Goal: Register for event/course

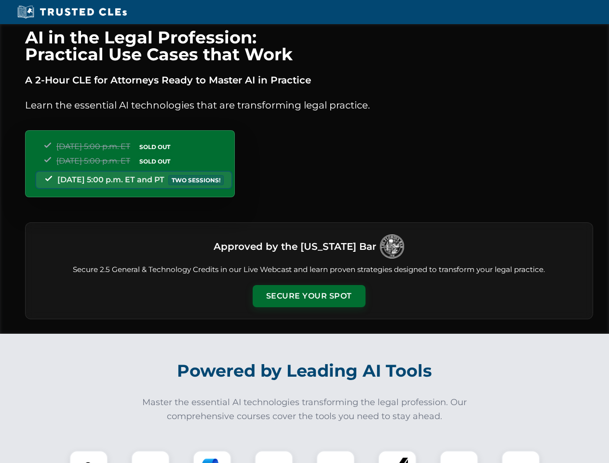
click at [309, 296] on button "Secure Your Spot" at bounding box center [309, 296] width 113 height 22
click at [89, 457] on img at bounding box center [89, 470] width 28 height 28
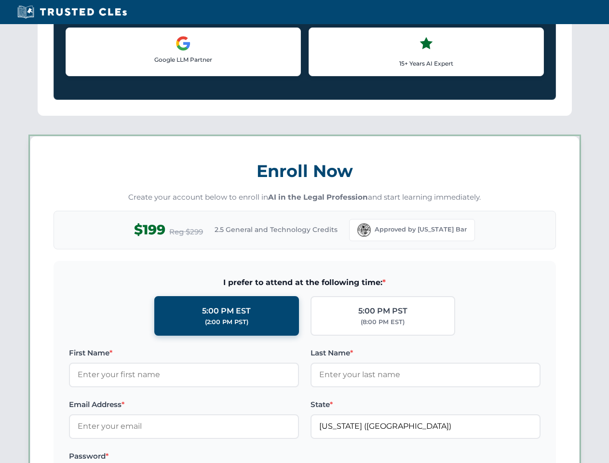
click at [212, 457] on label "Password *" at bounding box center [184, 456] width 230 height 12
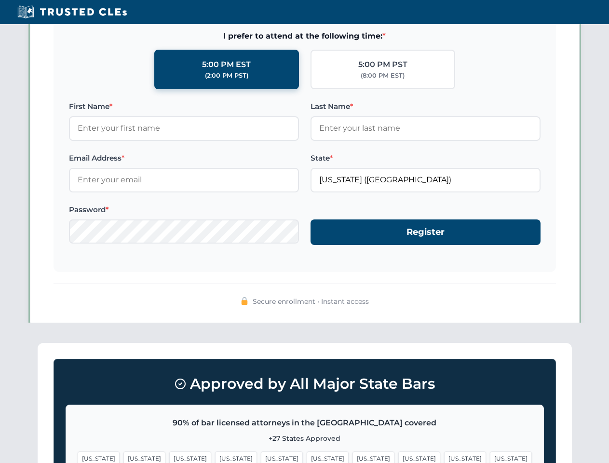
click at [444, 457] on span "[US_STATE]" at bounding box center [465, 458] width 42 height 14
